Goal: Check status: Check status

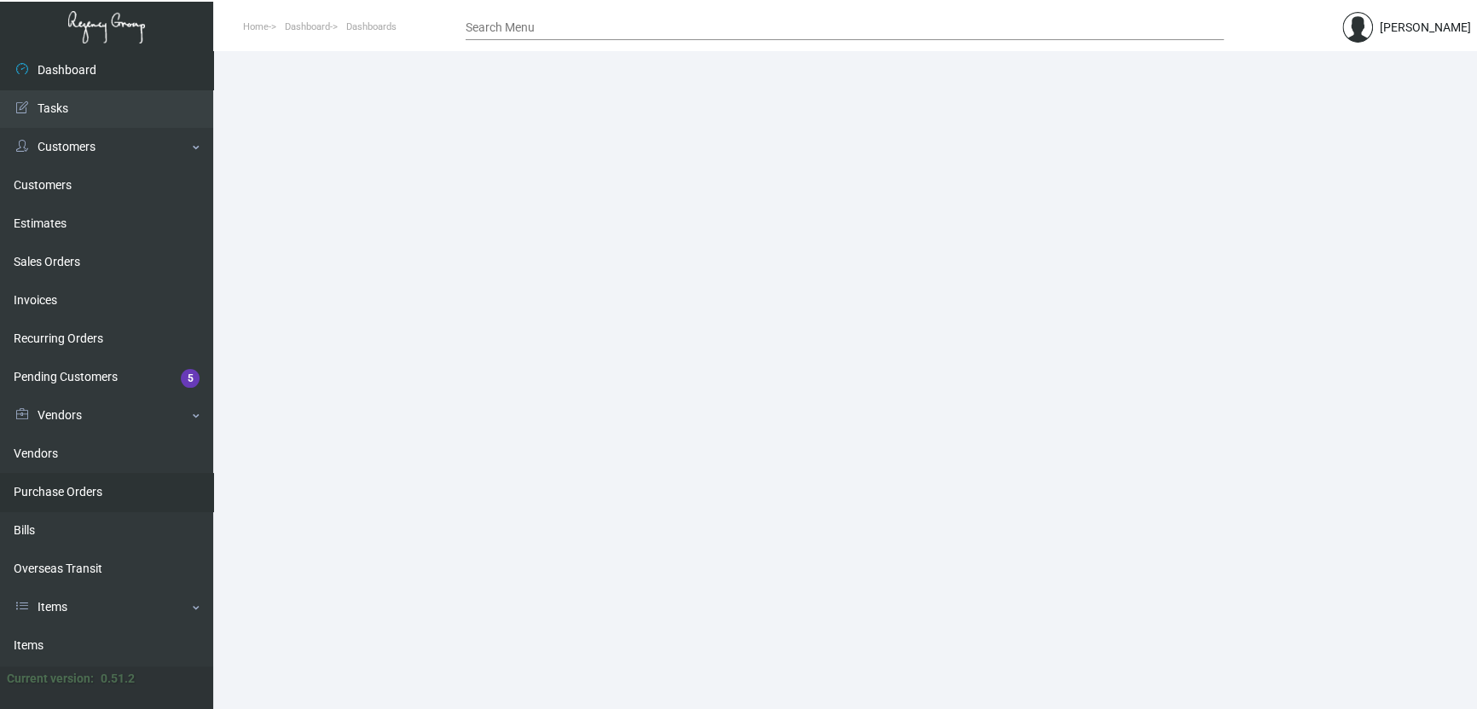
click at [61, 498] on link "Purchase Orders" at bounding box center [106, 492] width 213 height 38
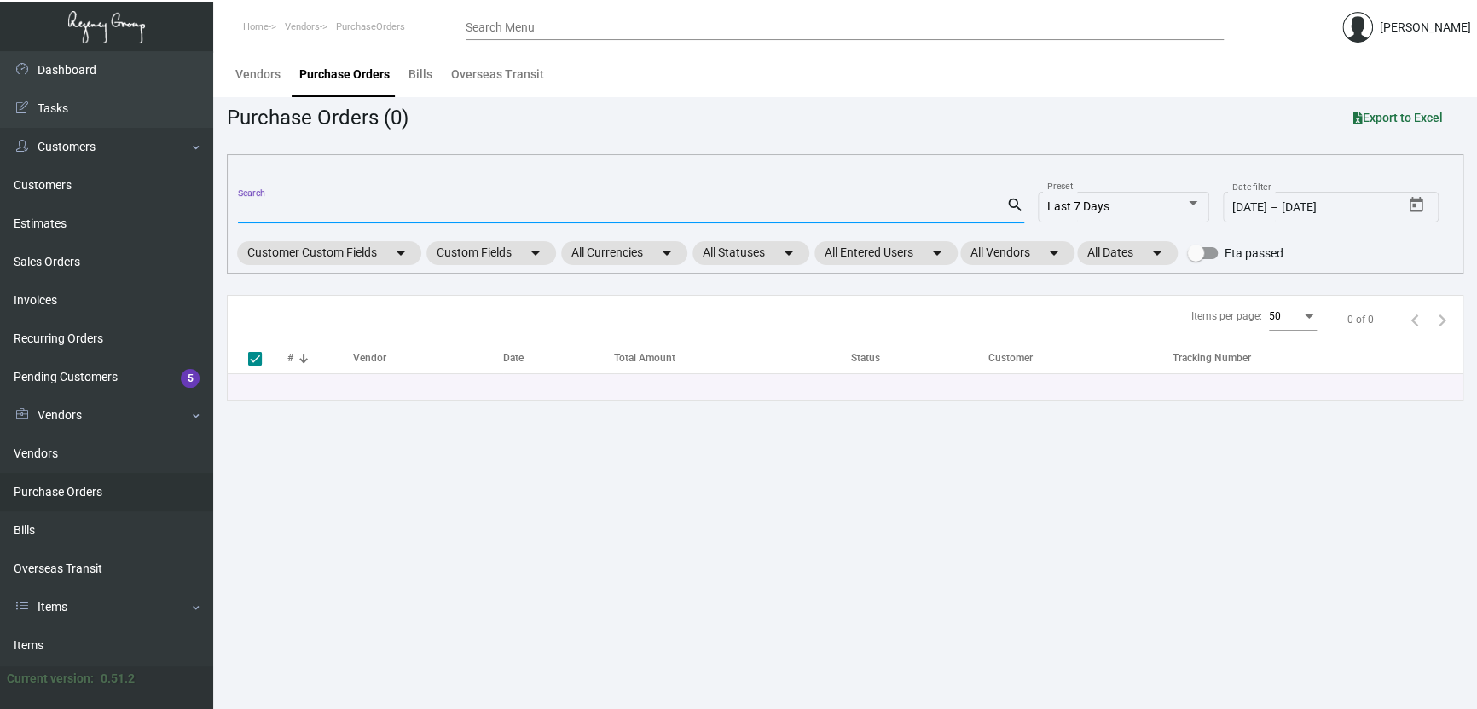
click at [255, 211] on input "Search" at bounding box center [622, 211] width 768 height 14
paste input "108107"
type input "108107"
checkbox input "false"
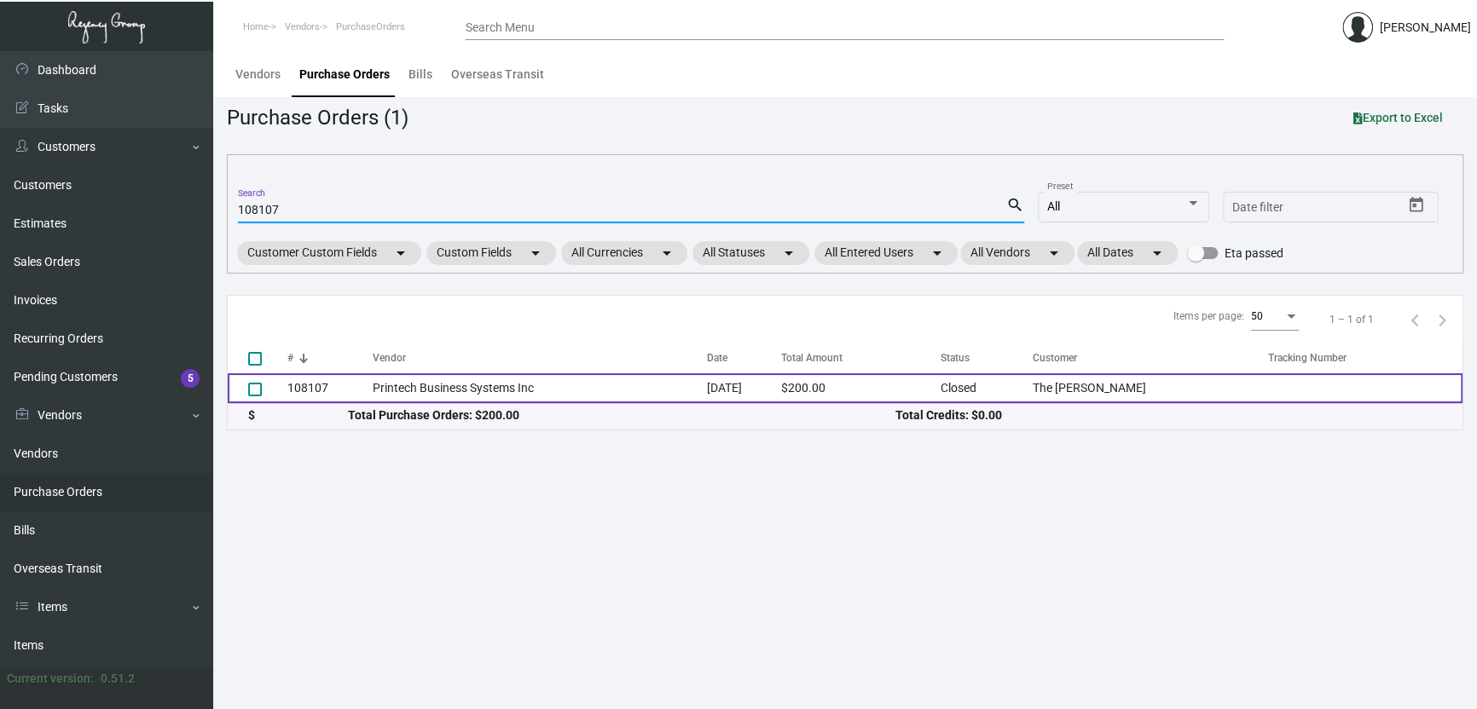
click at [482, 396] on td "Printech Business Systems Inc" at bounding box center [540, 388] width 334 height 30
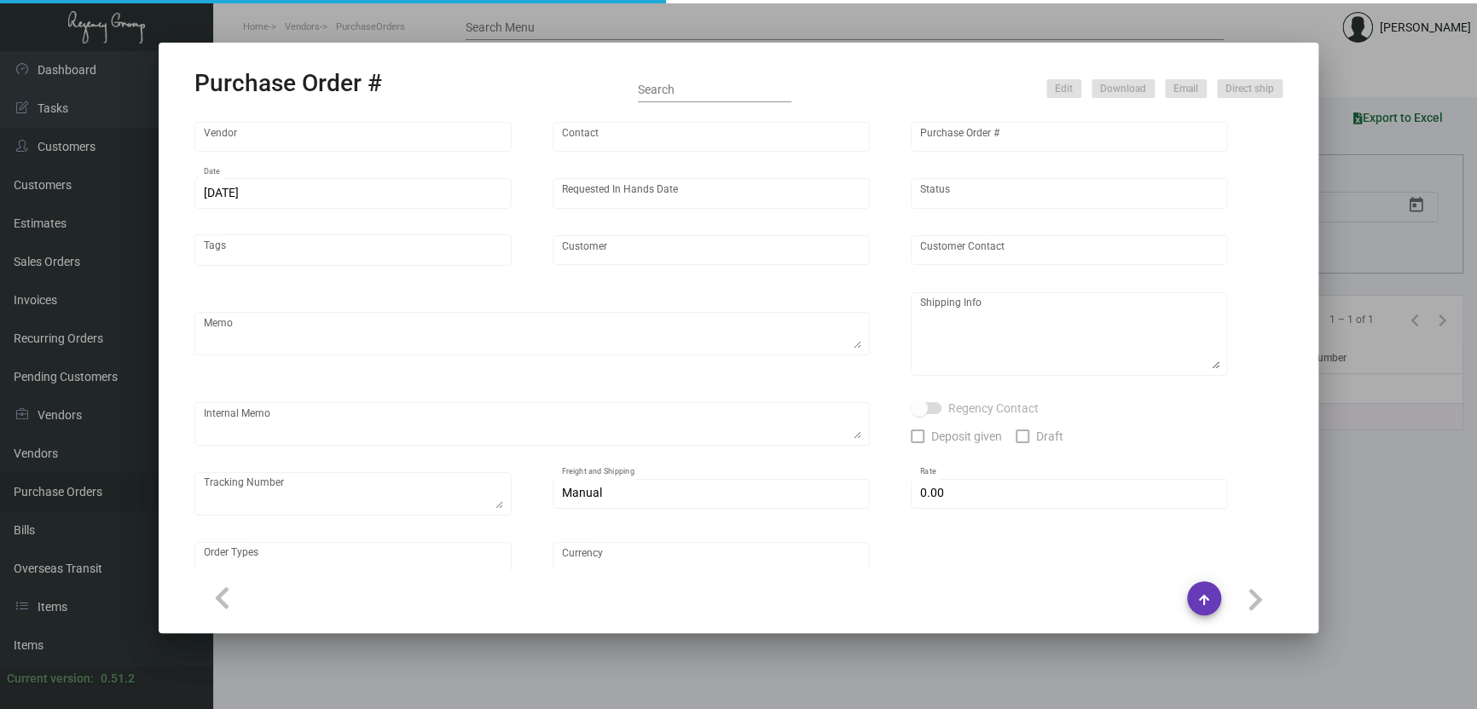
type input "Printech Business Systems Inc"
type input "Frank Passantino"
type input "108107"
type input "11/1/2024"
type input "11/8/2024"
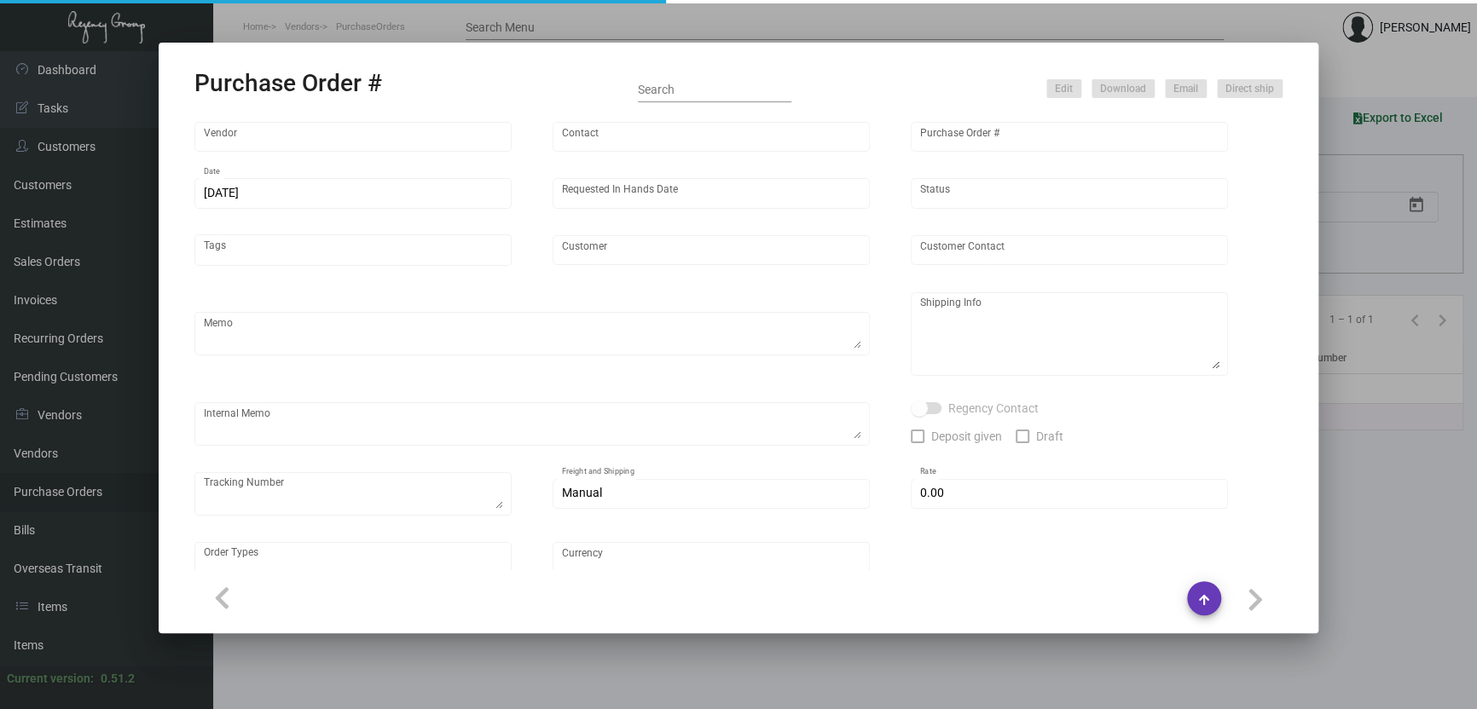
type input "The Ned NoMad"
type input "Karin Kopano"
type textarea "“PLEASE SEND PDF PROOFS TO OUR ART TEAM; ART@THEREGENCYGROUP.NET WITH ME IN CC!…"
type textarea "The Ned NoMad - Karin Kopano 1170 Broadway New York, NY, 10001 US"
type textarea "Label provided to vendor to ship to hotel. UPS Ground Cost $11.30"
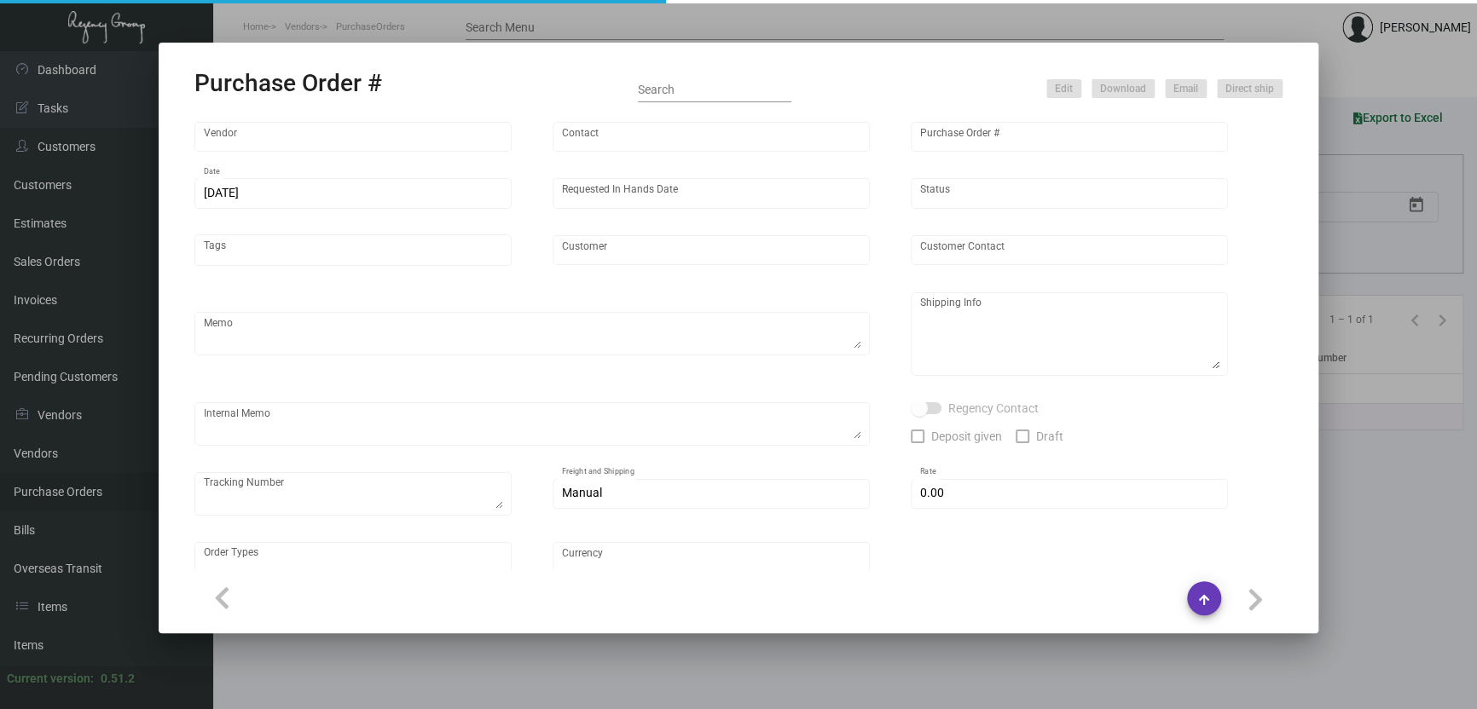
type input "$ 0.00"
type input "United States Dollar $"
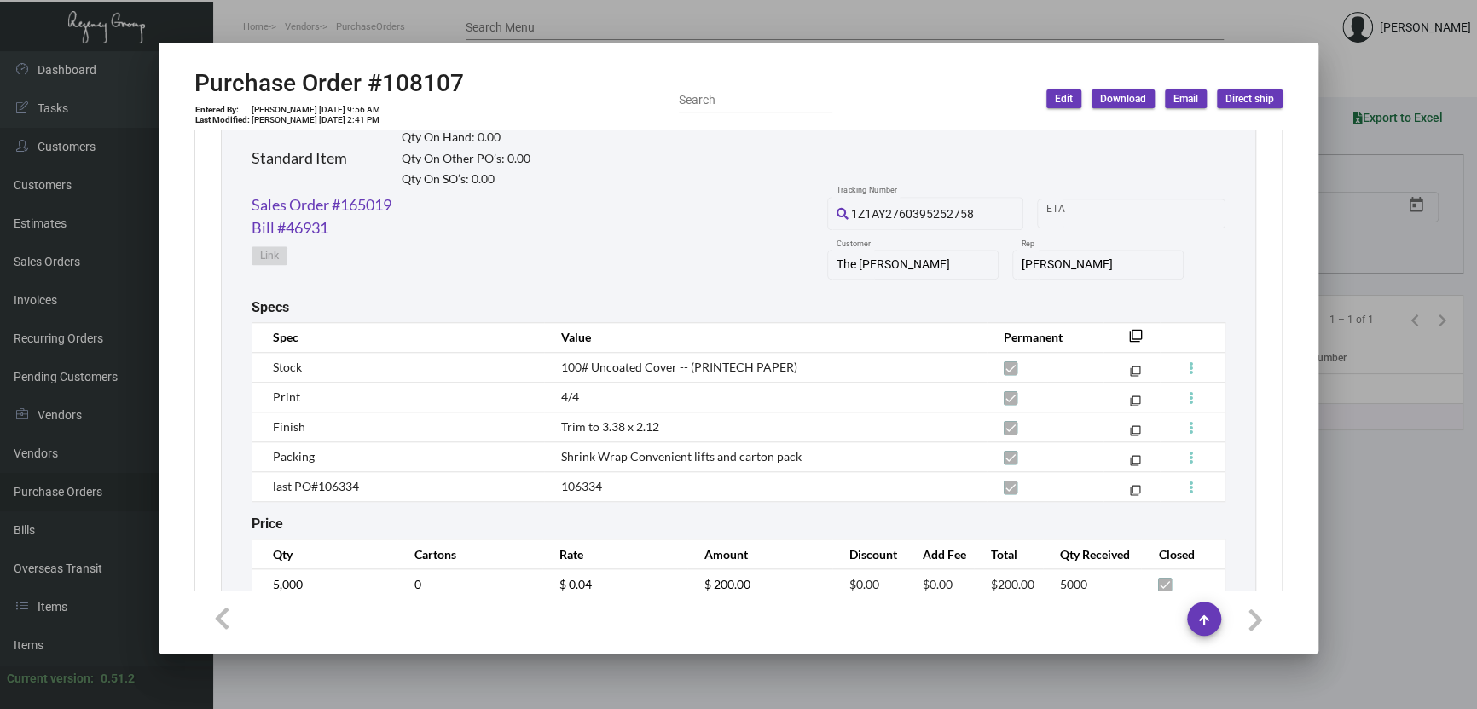
scroll to position [909, 0]
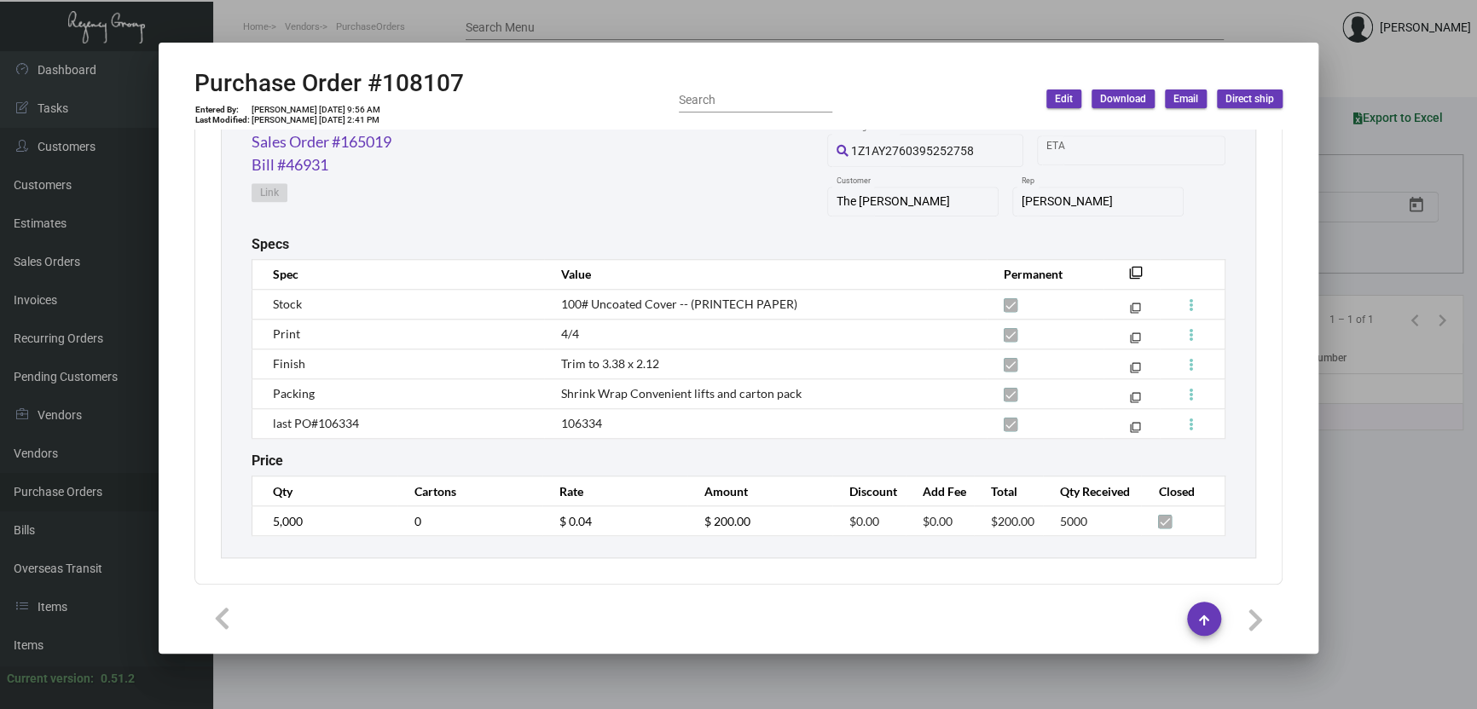
click at [373, 14] on div at bounding box center [738, 354] width 1477 height 709
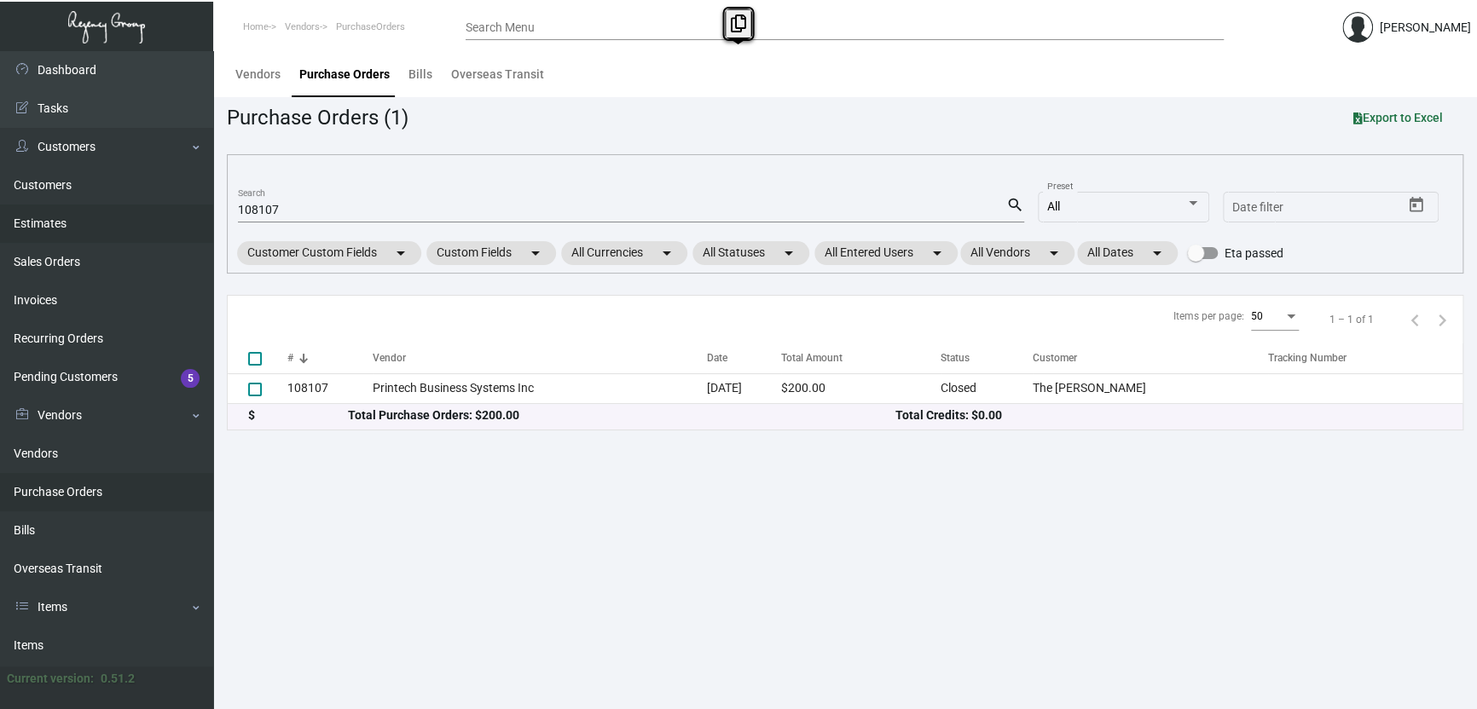
drag, startPoint x: 237, startPoint y: 209, endPoint x: 133, endPoint y: 209, distance: 104.0
click at [133, 209] on div "Dashboard Dashboard Tasks Customers Customers Estimates Sales Orders Invoices R…" at bounding box center [738, 380] width 1477 height 658
drag, startPoint x: 133, startPoint y: 209, endPoint x: 266, endPoint y: 219, distance: 133.4
click at [283, 205] on input "108107" at bounding box center [622, 211] width 768 height 14
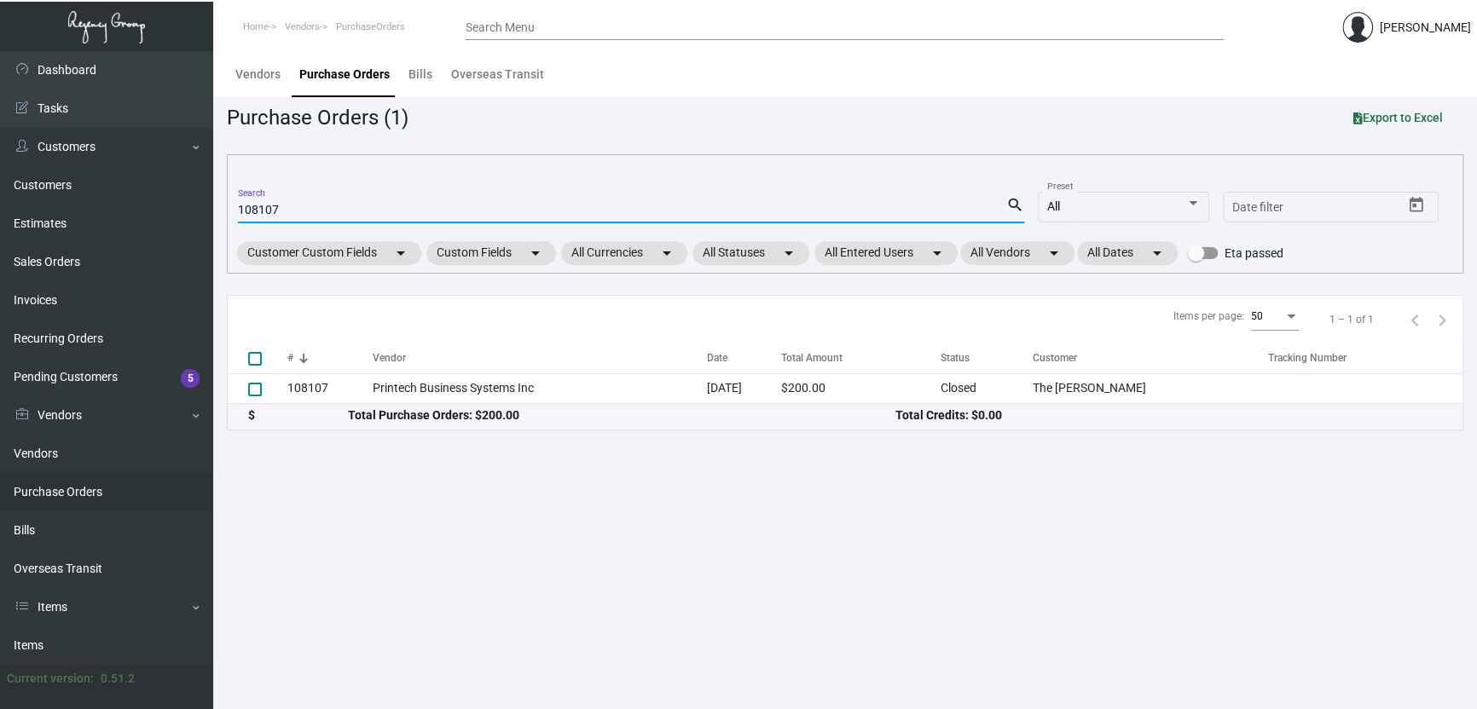
click at [252, 204] on input "108107" at bounding box center [622, 211] width 768 height 14
paste input "6512"
type input "106512"
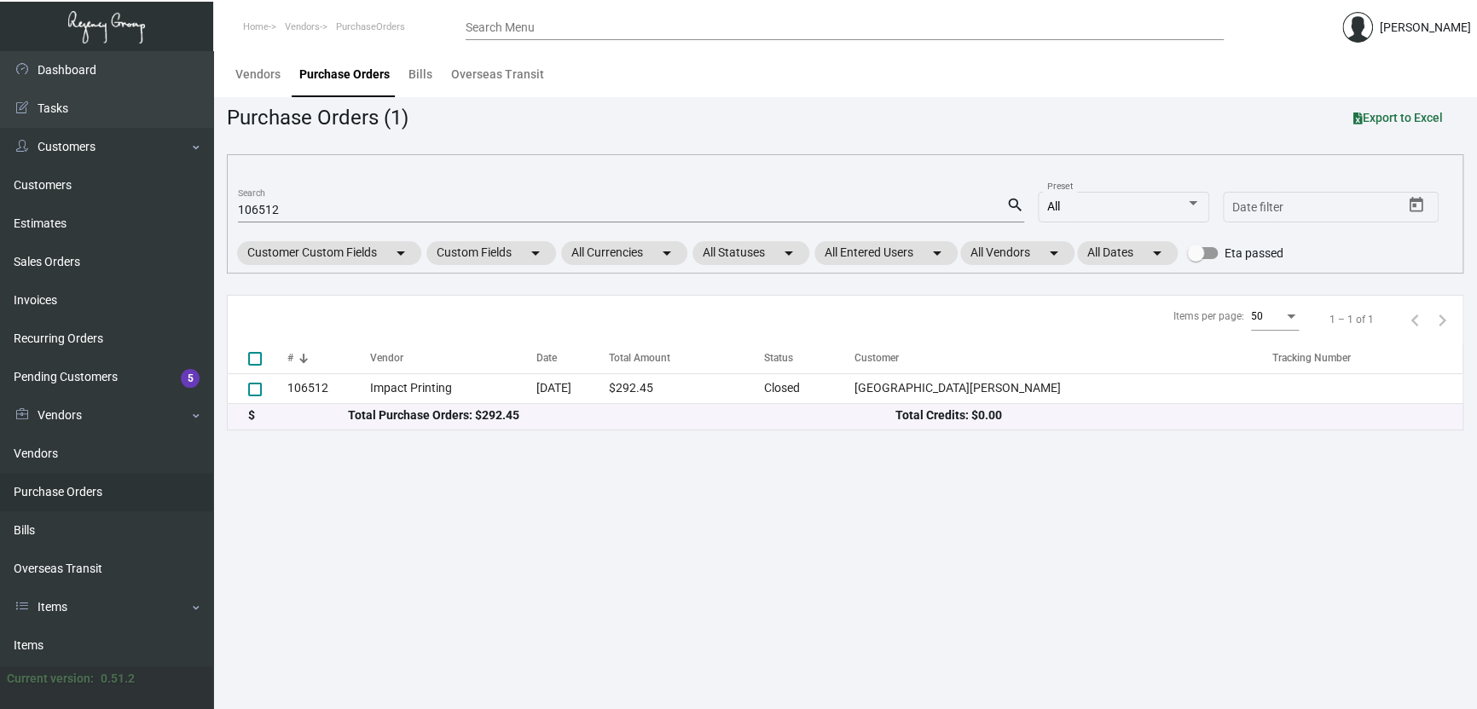
click at [477, 578] on main "Vendors Purchase Orders Bills Overseas Transit Purchase Orders (1) Export to Ex…" at bounding box center [845, 380] width 1264 height 658
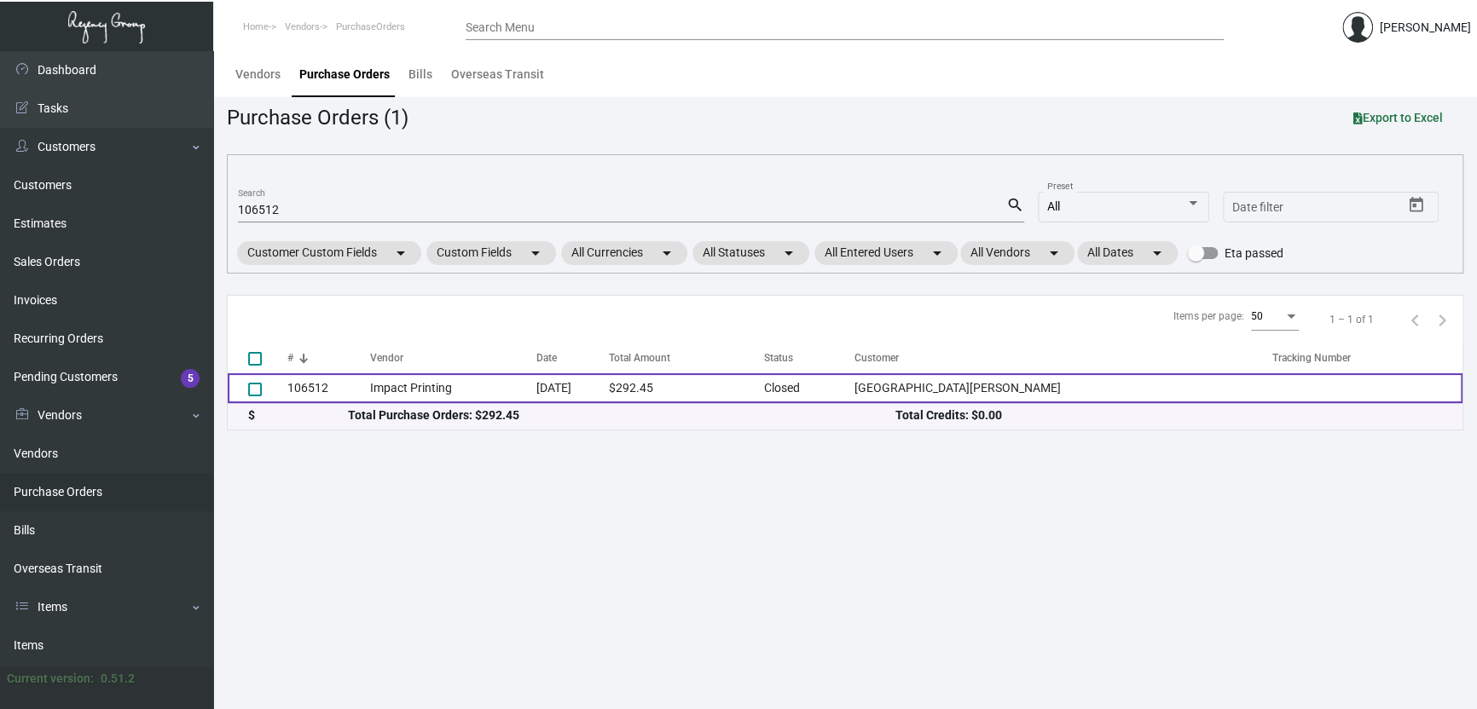
click at [509, 381] on td "Impact Printing" at bounding box center [453, 388] width 166 height 30
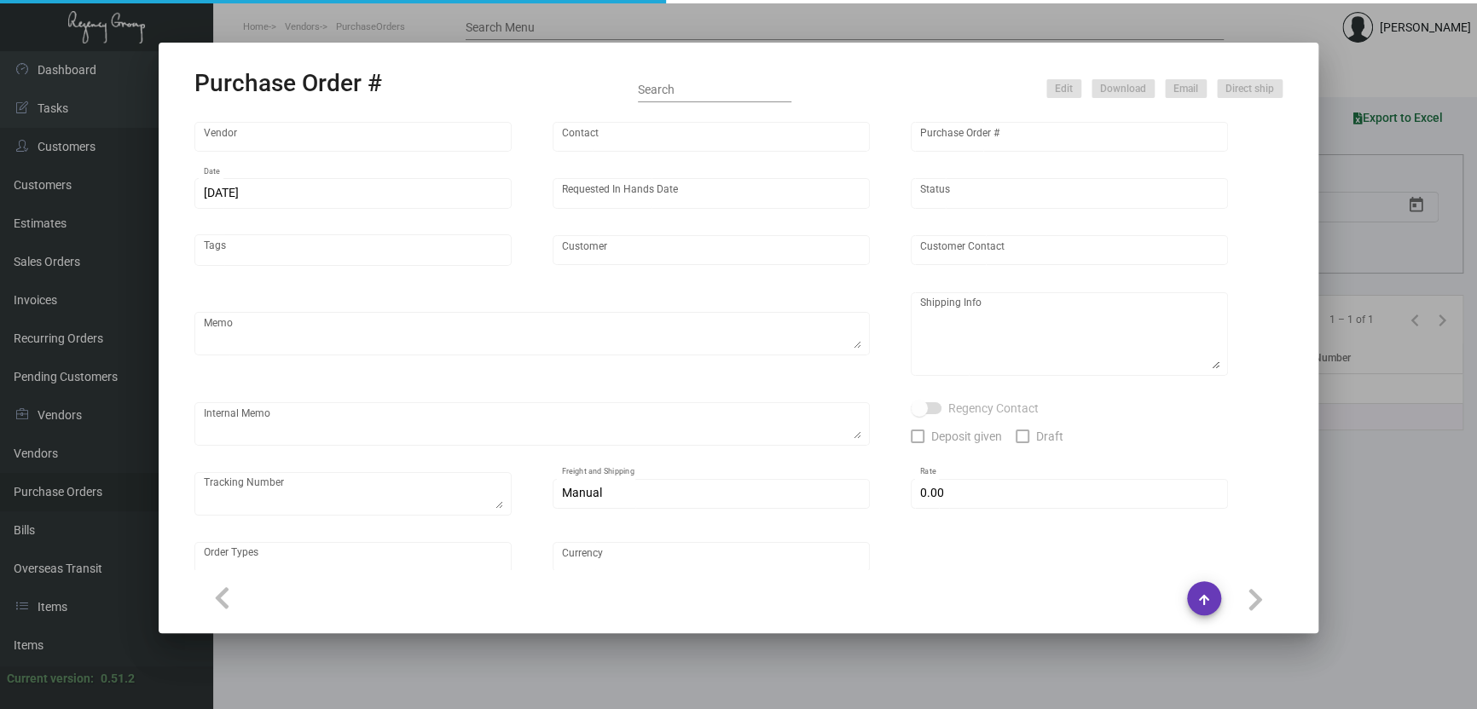
type input "Impact Printing"
type input "Impact Orders"
type input "106512"
type input "7/22/2024"
type input "8/2/2024"
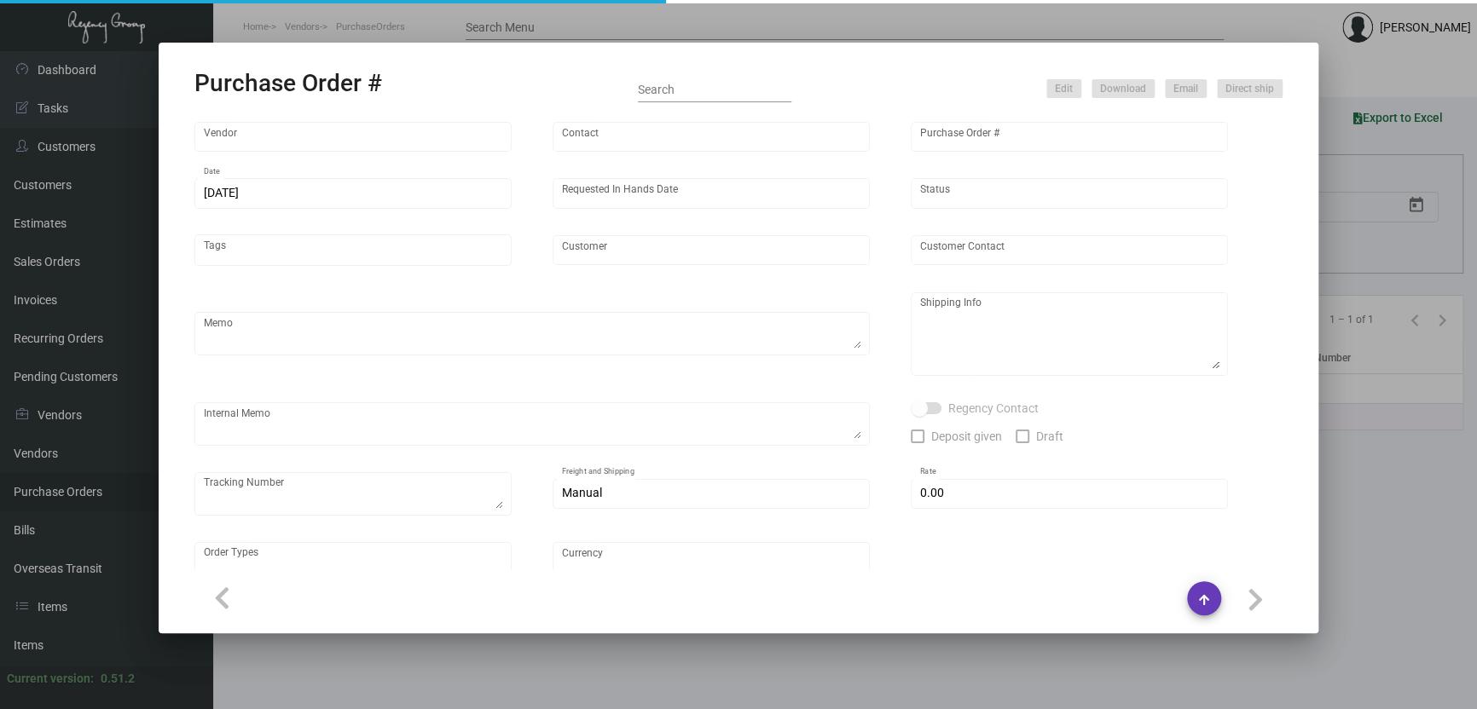
type input "Hotel Magdalena"
type input "Megan Hughes"
type textarea "Quote# 50016 / Please reach out to SH for UPS labels."
type textarea "Hotel Magdalena - Sam Surovitz 1101 Music Lane Austin, TX, 78704 US"
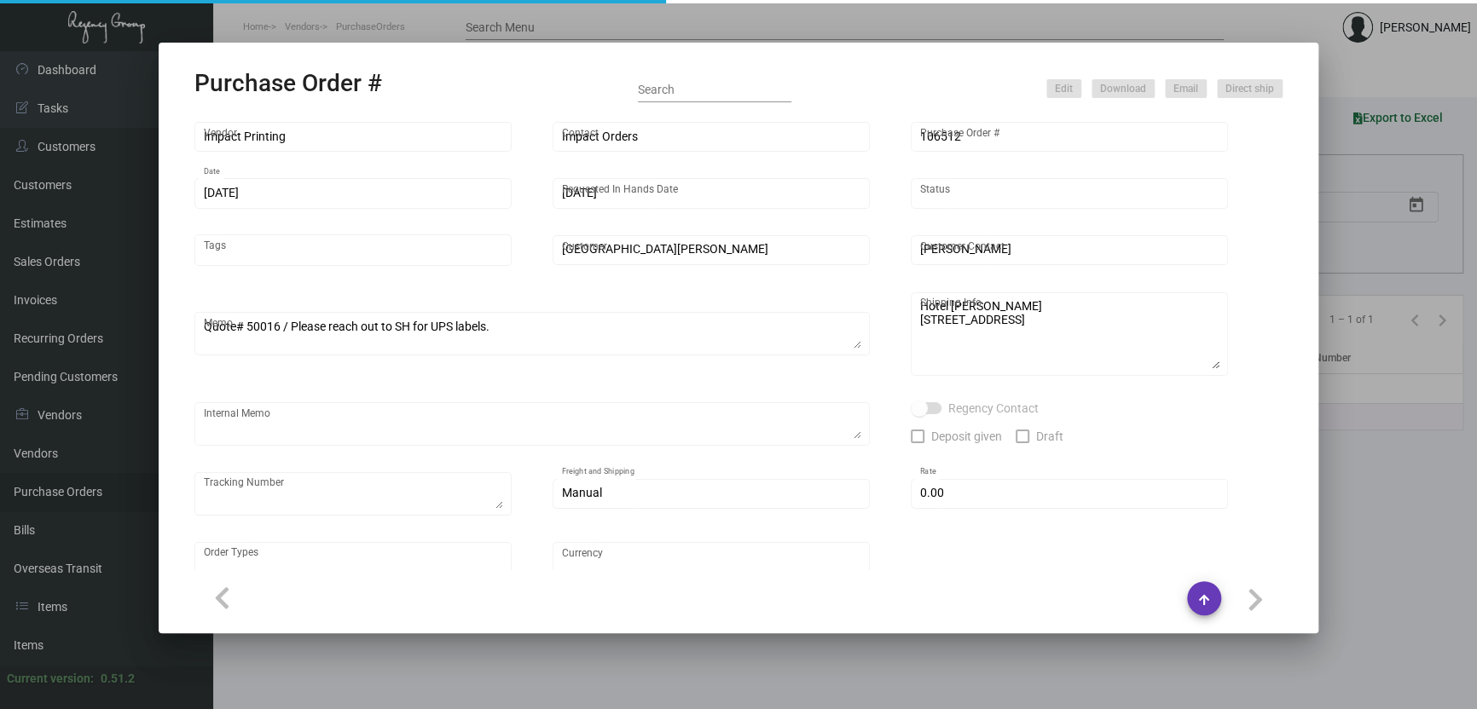
type textarea "7/23 - Proofs approved. 7/24 - Requested ESD. 7/26 Proofs approved 7/29 - Reque…"
type input "$ 0.00"
type input "United States Dollar $"
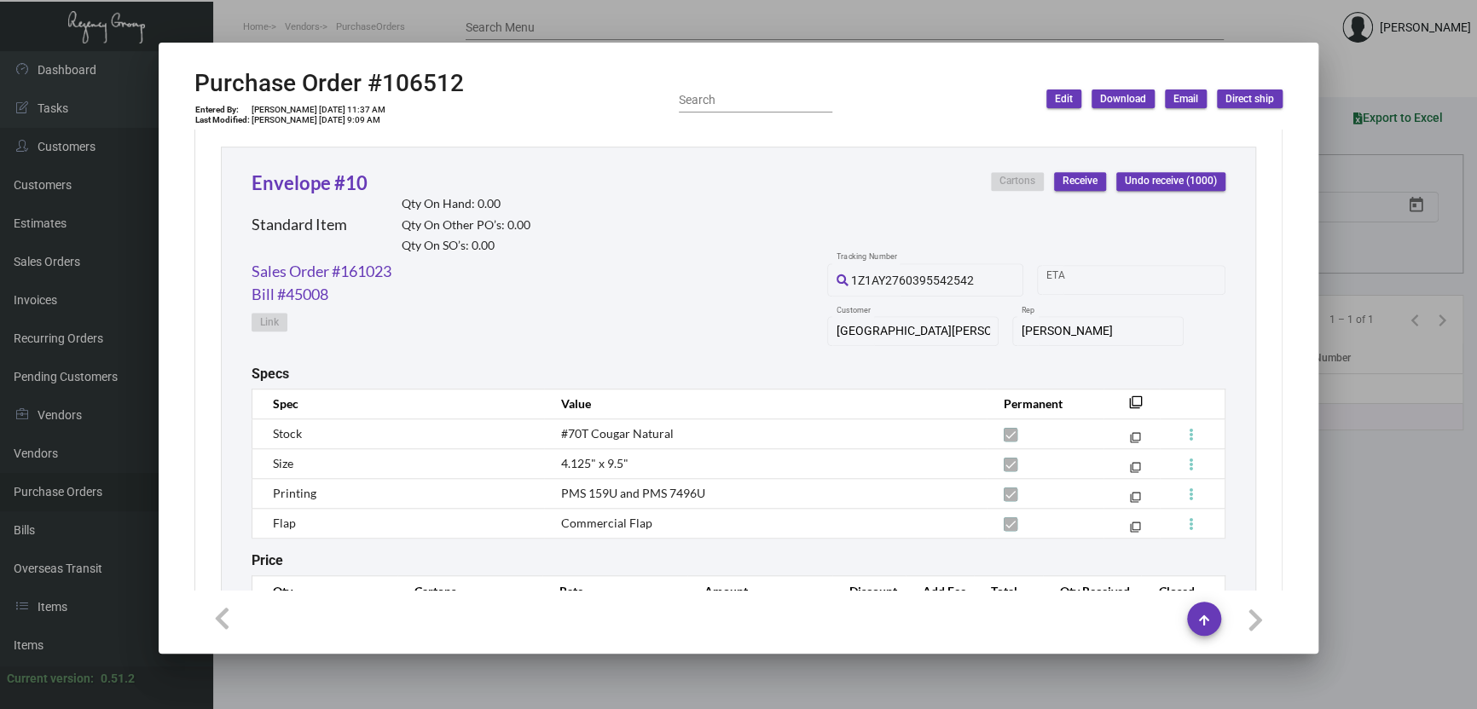
scroll to position [880, 0]
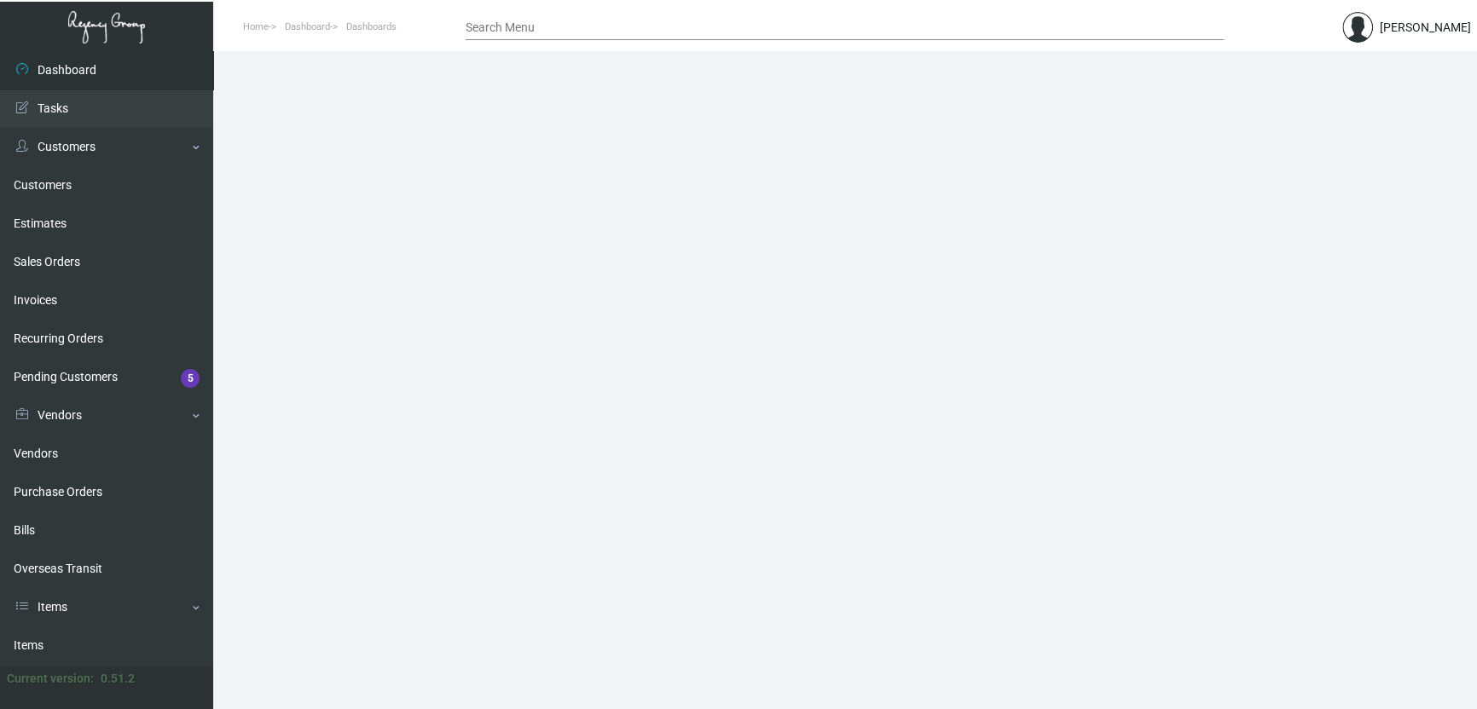
drag, startPoint x: 460, startPoint y: 516, endPoint x: 1205, endPoint y: 262, distance: 786.5
click at [461, 517] on main at bounding box center [845, 380] width 1264 height 658
